Goal: Task Accomplishment & Management: Manage account settings

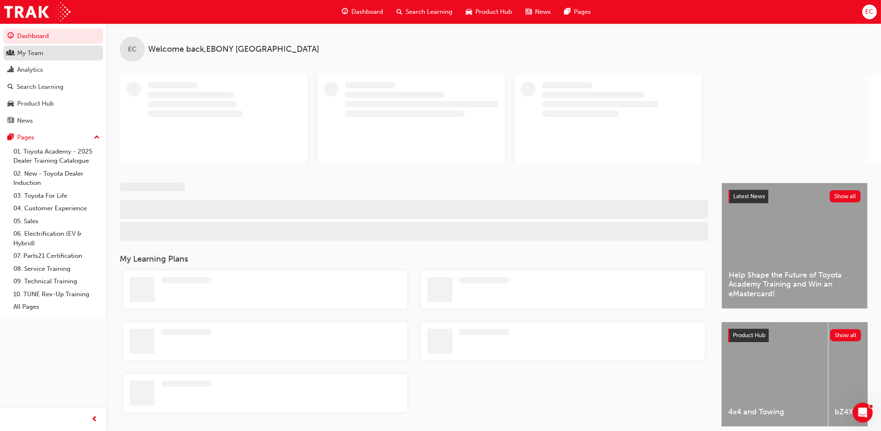
click at [18, 53] on div "My Team" at bounding box center [30, 53] width 26 height 10
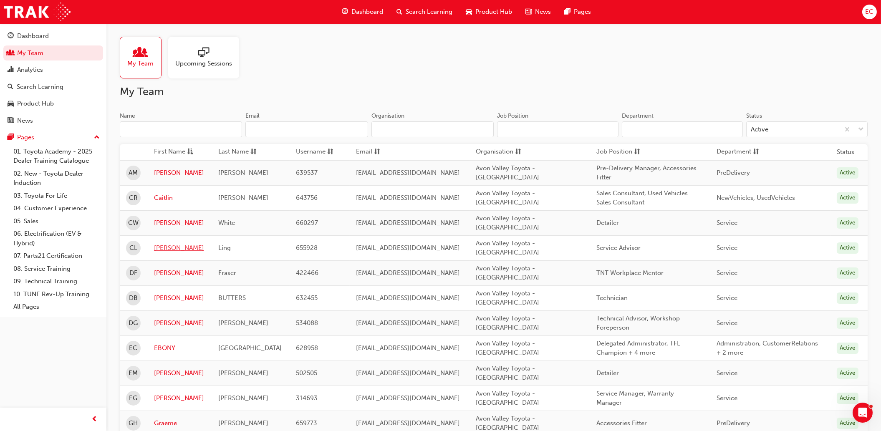
click at [161, 243] on link "[PERSON_NAME]" at bounding box center [180, 248] width 52 height 10
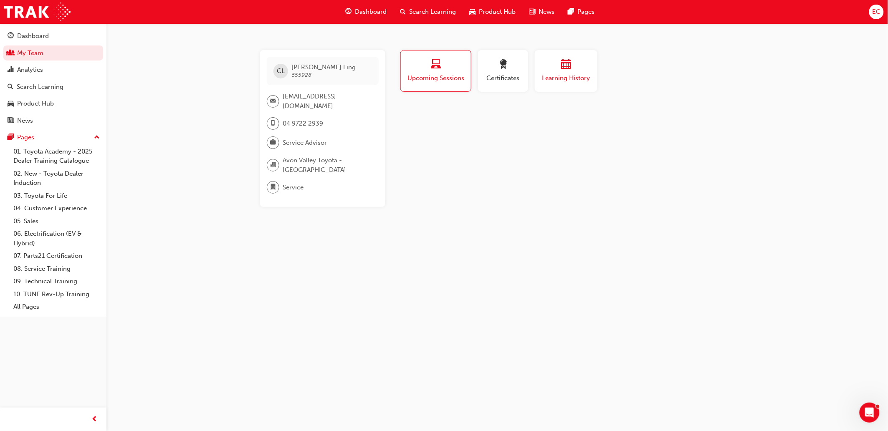
click at [556, 77] on span "Learning History" at bounding box center [566, 78] width 50 height 10
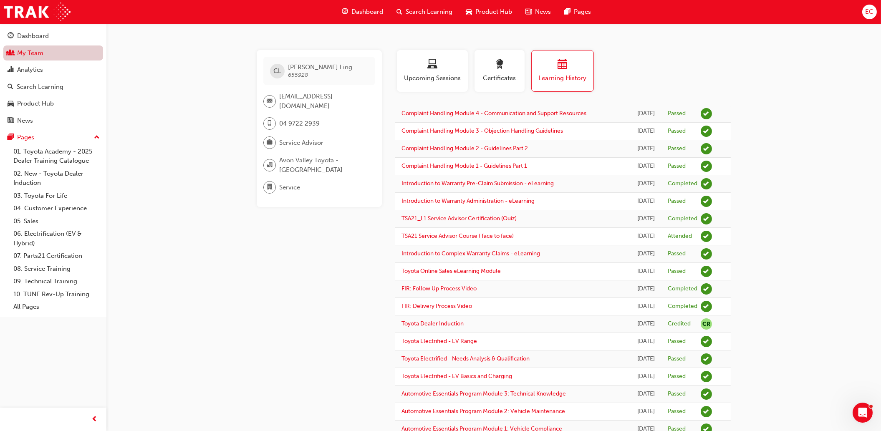
click at [28, 55] on link "My Team" at bounding box center [53, 53] width 100 height 15
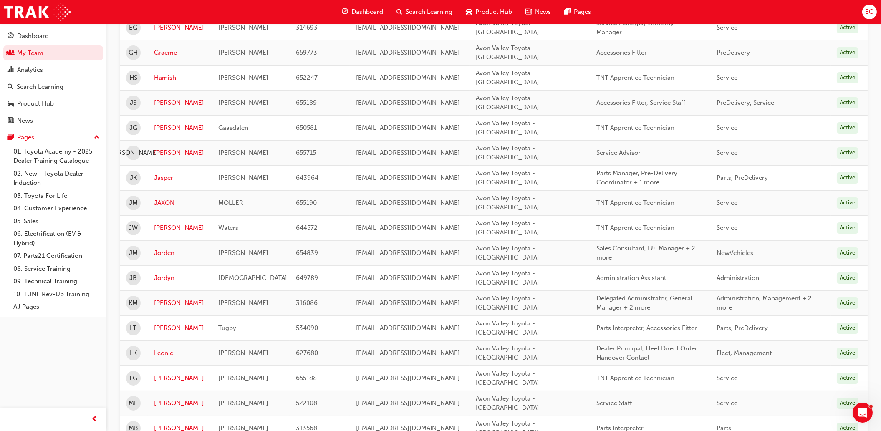
scroll to position [46, 0]
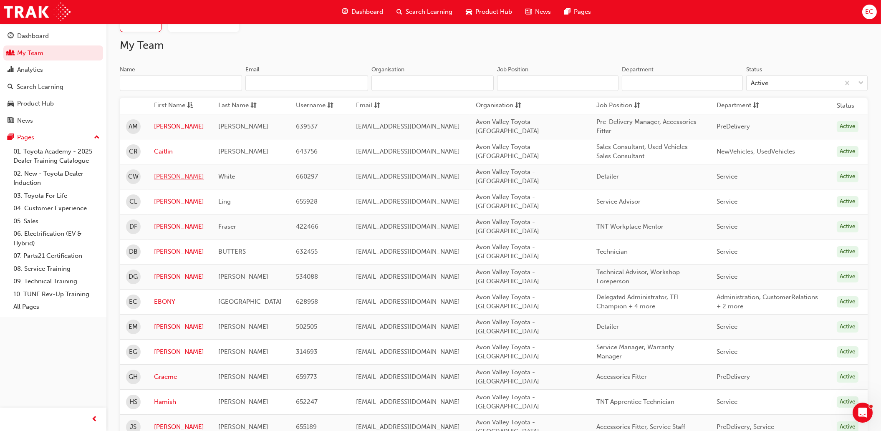
click at [167, 176] on link "[PERSON_NAME]" at bounding box center [180, 177] width 52 height 10
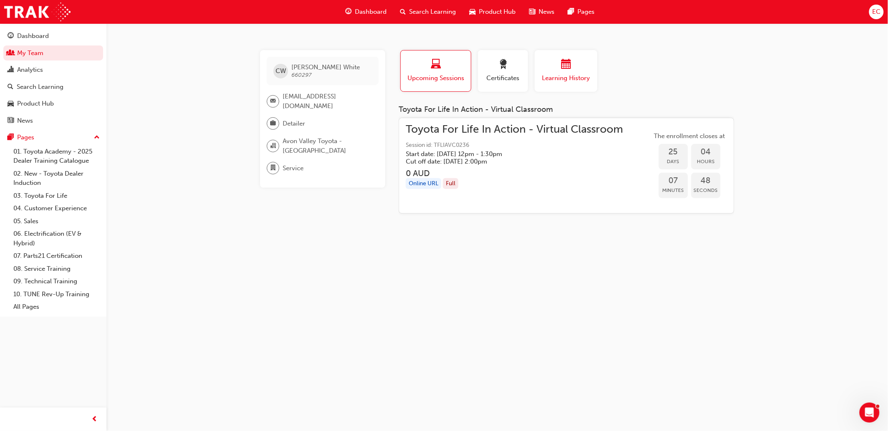
click at [558, 77] on span "Learning History" at bounding box center [566, 78] width 50 height 10
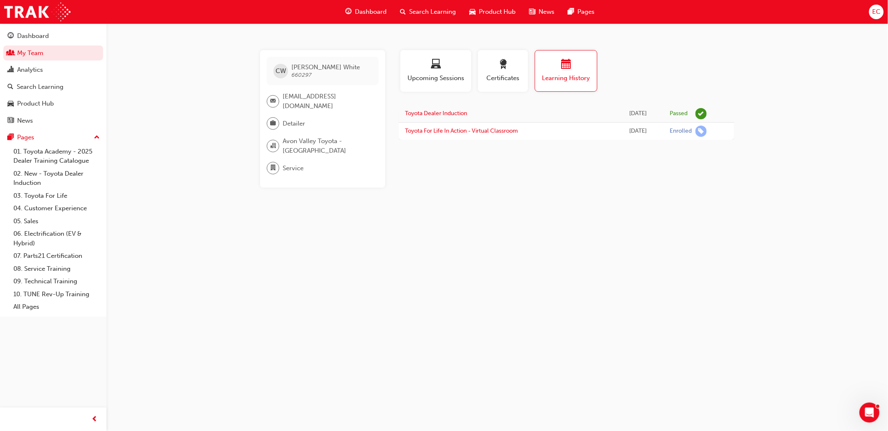
click at [872, 13] on div "EC" at bounding box center [876, 12] width 15 height 15
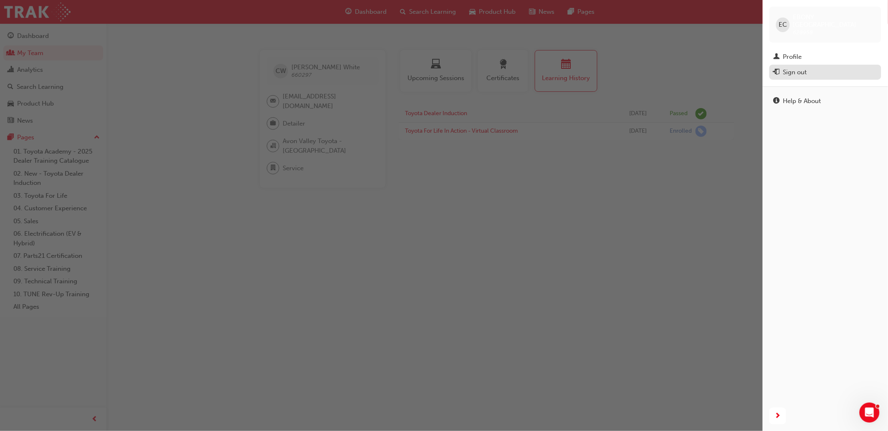
click at [796, 69] on div "Sign out" at bounding box center [795, 73] width 24 height 10
